Goal: Navigation & Orientation: Find specific page/section

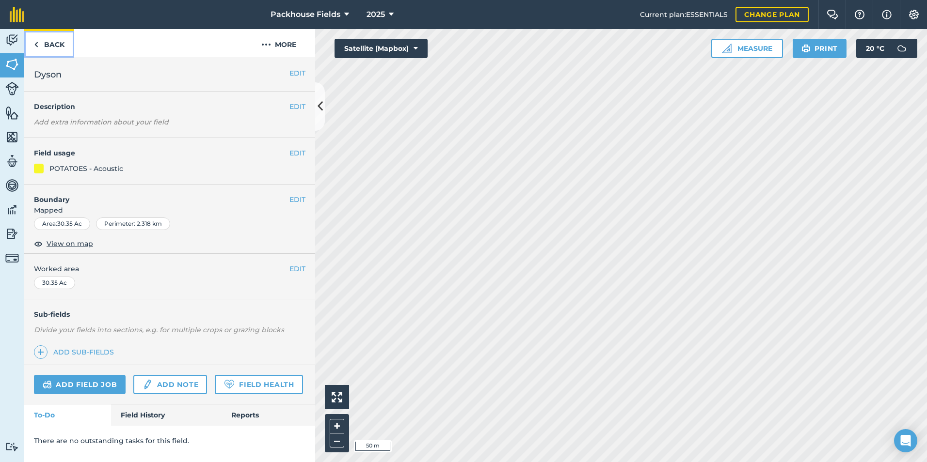
click at [62, 42] on link "Back" at bounding box center [49, 43] width 50 height 29
click at [56, 42] on link "Back" at bounding box center [49, 43] width 50 height 29
click at [62, 36] on link "Back" at bounding box center [49, 43] width 50 height 29
click at [60, 45] on link "Back" at bounding box center [49, 43] width 50 height 29
click at [65, 46] on link "Back" at bounding box center [49, 43] width 50 height 29
